Goal: Find specific page/section: Find specific page/section

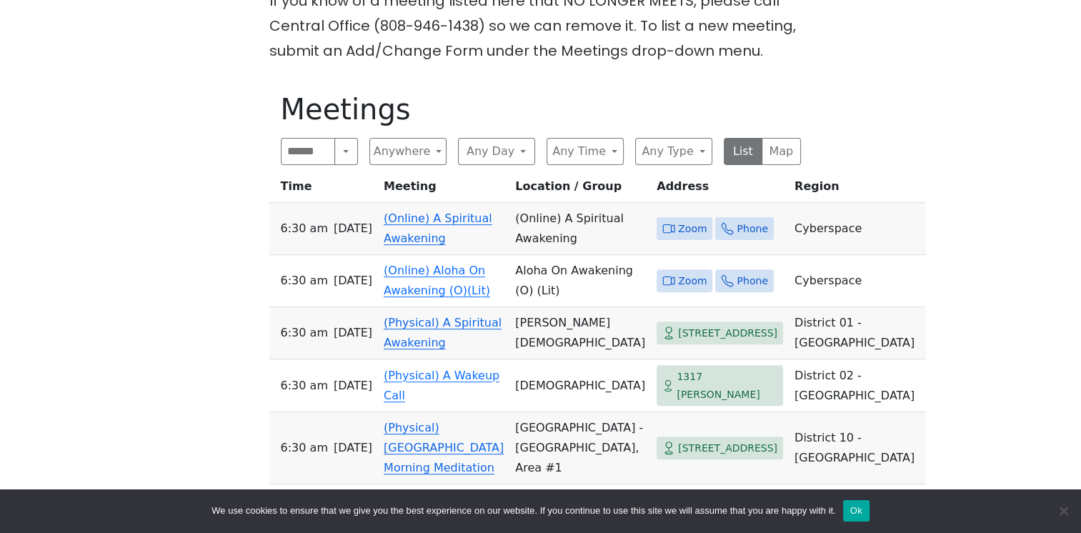
scroll to position [417, 0]
click at [678, 220] on span "Zoom" at bounding box center [692, 229] width 29 height 18
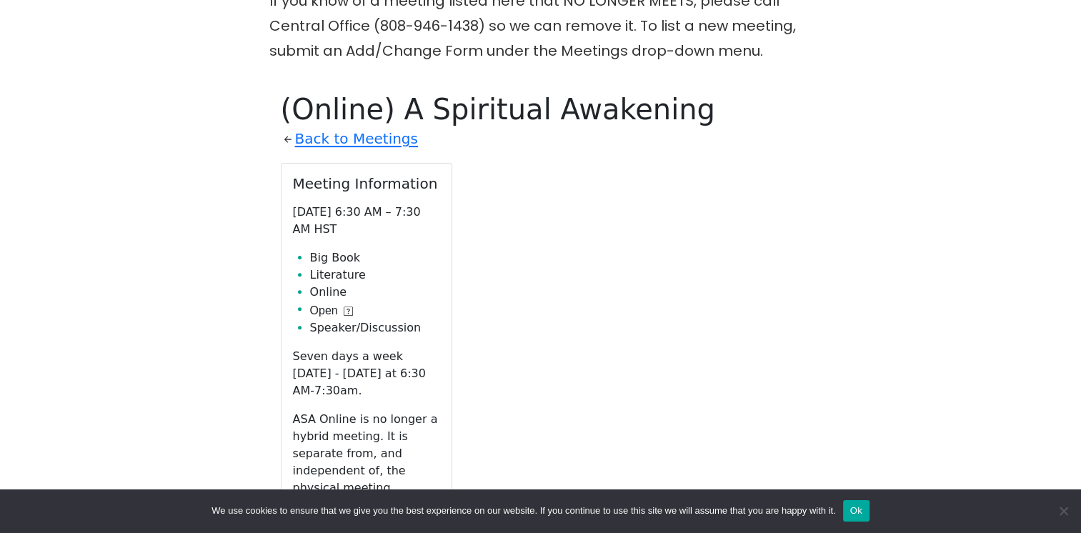
scroll to position [498, 0]
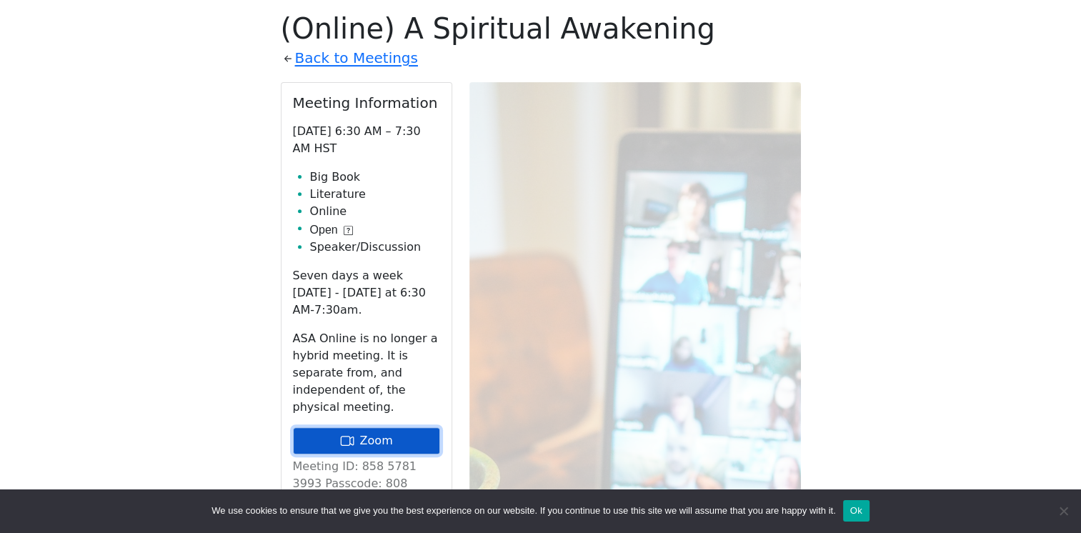
click at [366, 427] on link "Zoom" at bounding box center [366, 440] width 147 height 27
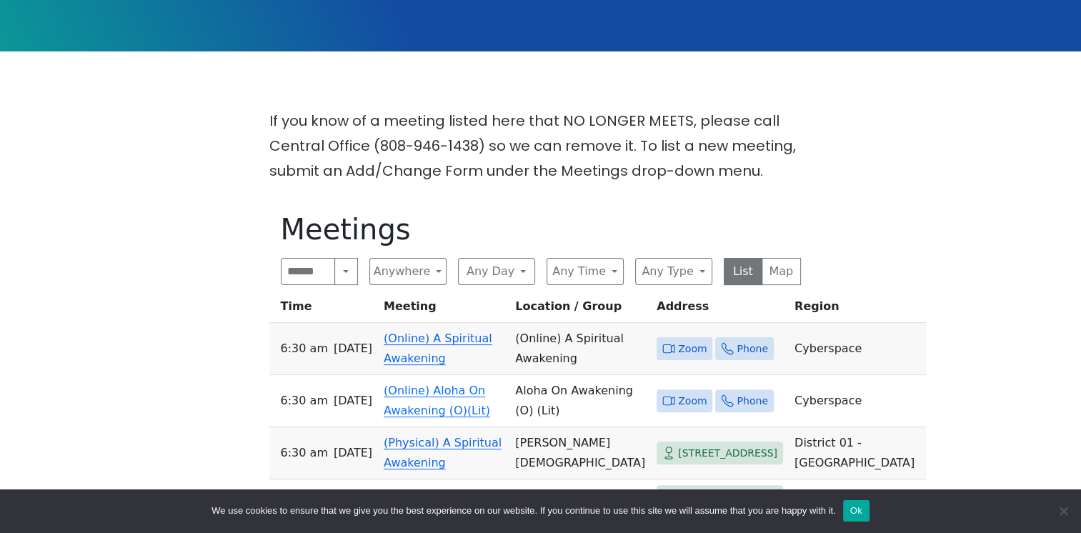
scroll to position [296, 0]
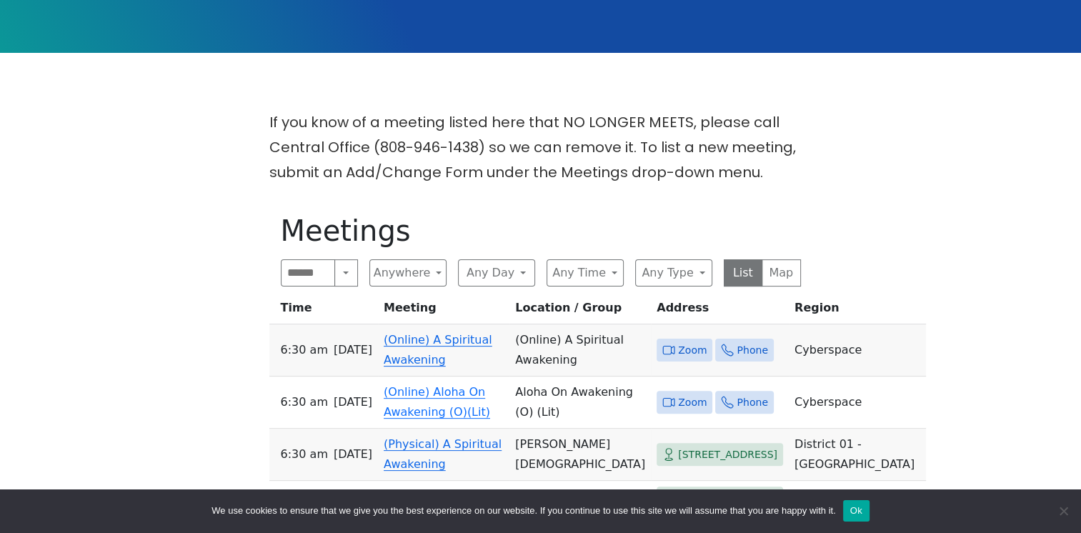
click at [678, 341] on span "Zoom" at bounding box center [692, 350] width 29 height 18
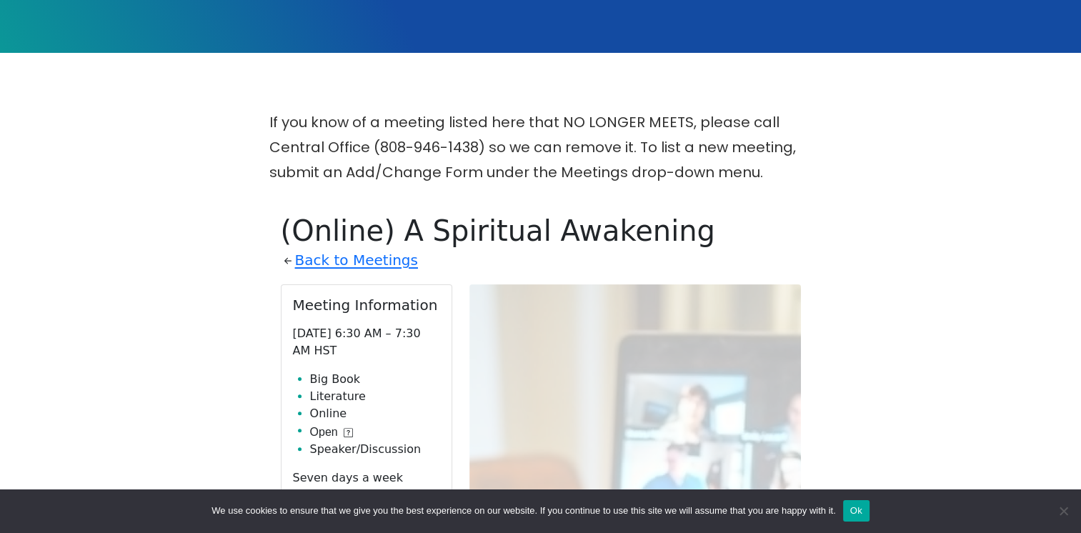
scroll to position [498, 0]
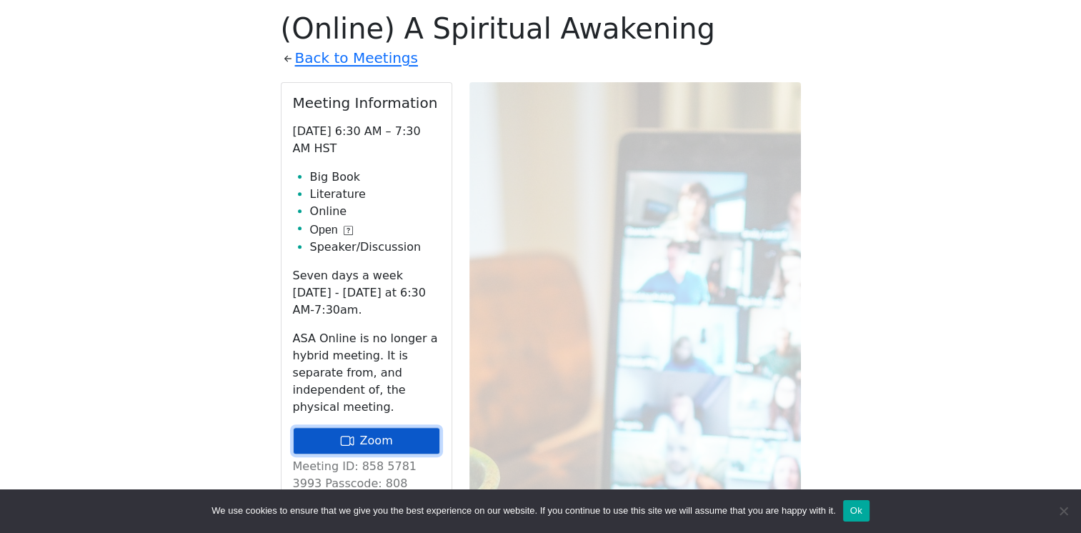
click at [359, 427] on link "Zoom" at bounding box center [366, 440] width 147 height 27
